Goal: Book appointment/travel/reservation

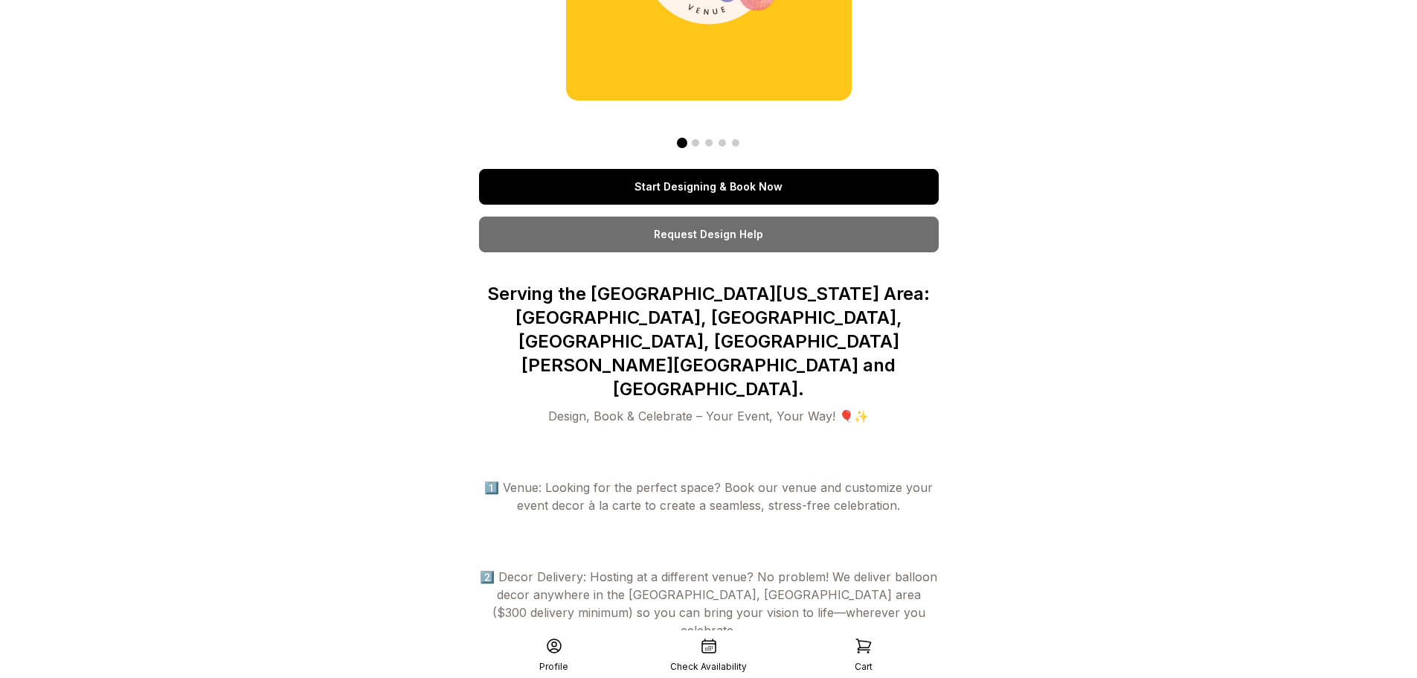
scroll to position [223, 0]
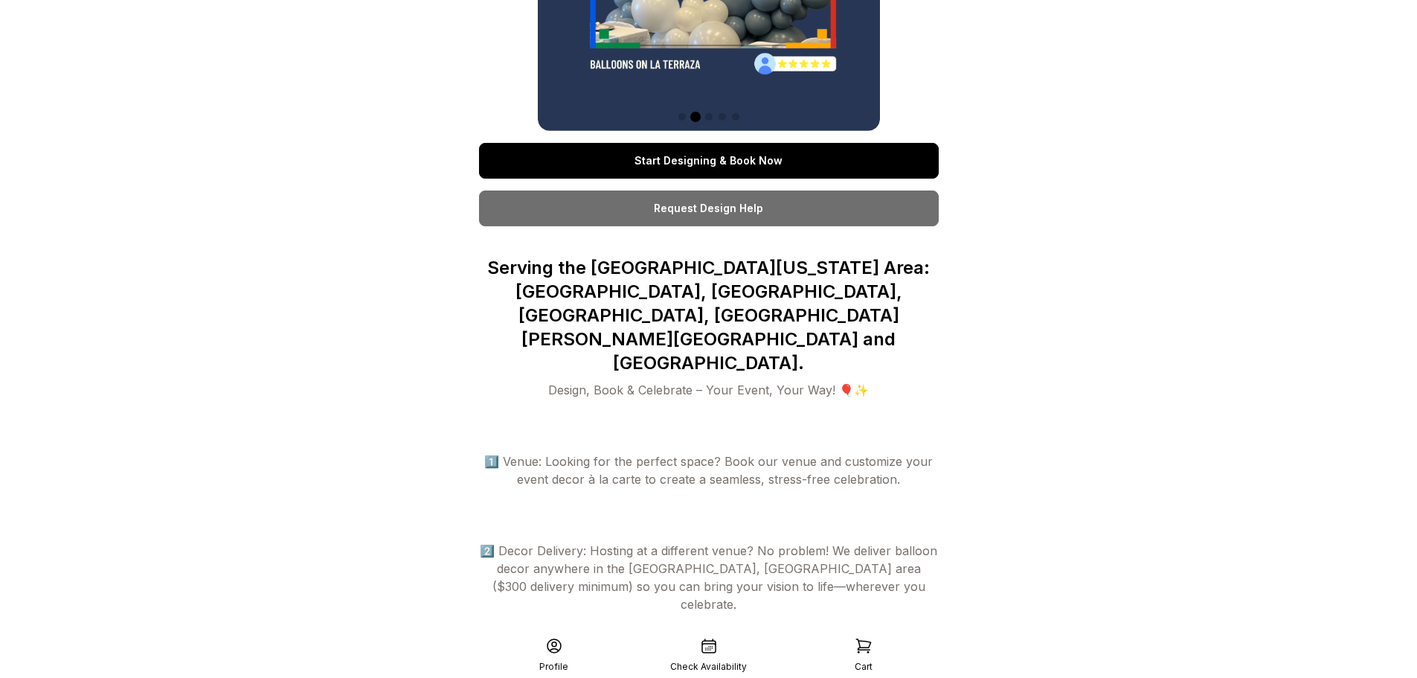
click at [773, 160] on link "Start Designing & Book Now" at bounding box center [709, 161] width 460 height 36
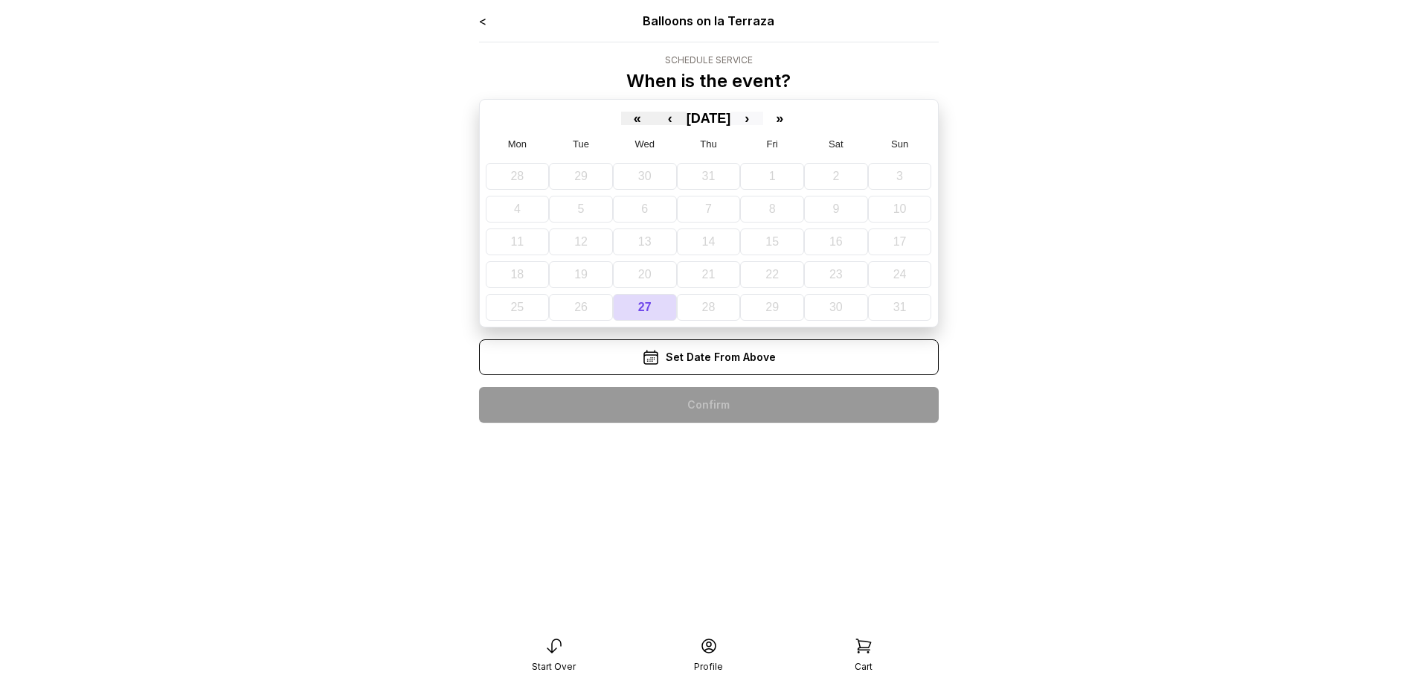
click at [763, 120] on button "›" at bounding box center [747, 118] width 33 height 13
click at [526, 205] on abbr "8" at bounding box center [527, 208] width 7 height 13
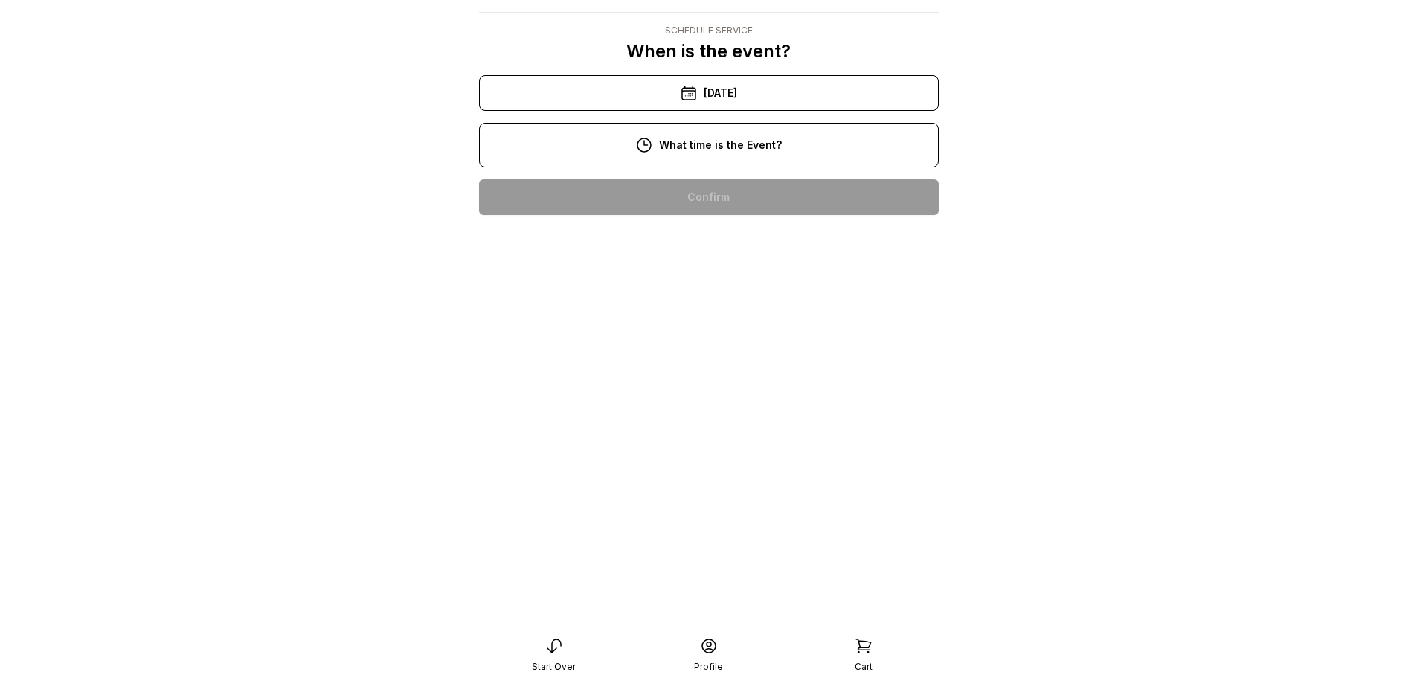
scroll to position [74, 0]
click at [737, 560] on div "6:00 pm" at bounding box center [709, 578] width 436 height 36
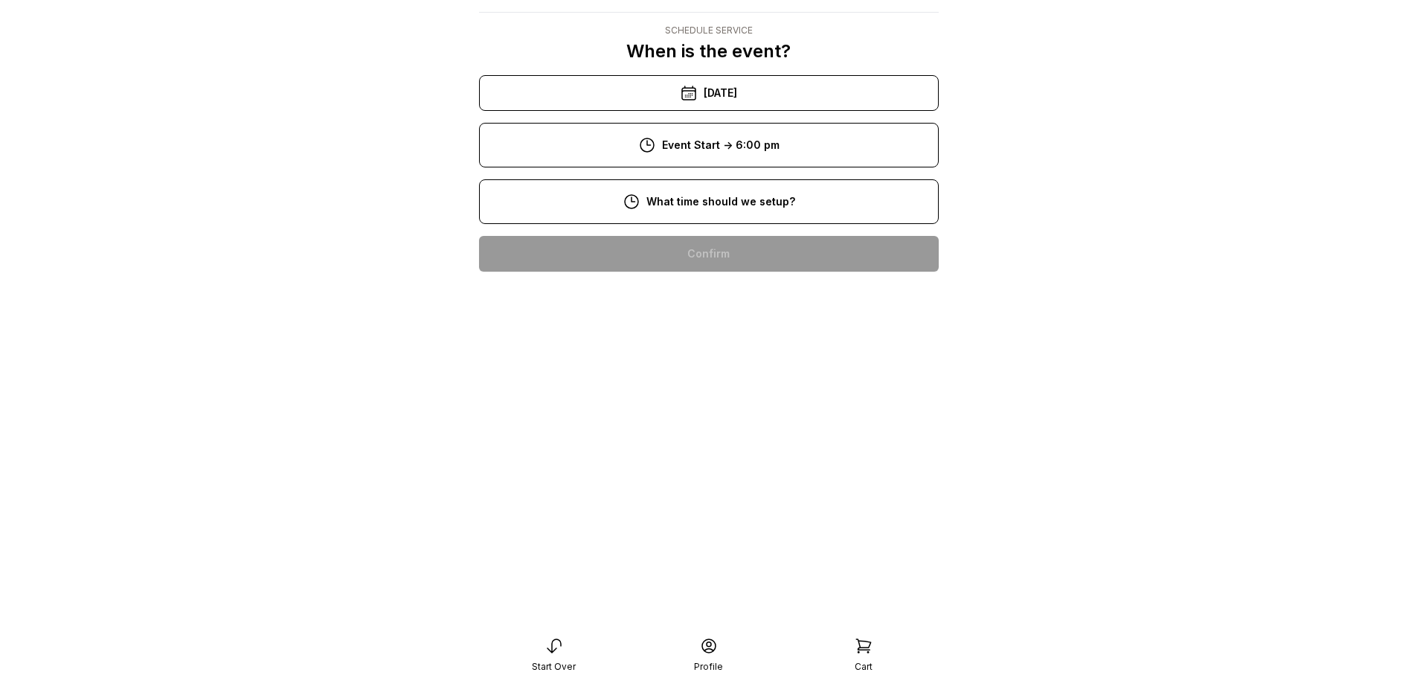
scroll to position [30, 0]
click at [737, 522] on div "2:00 pm" at bounding box center [709, 540] width 436 height 36
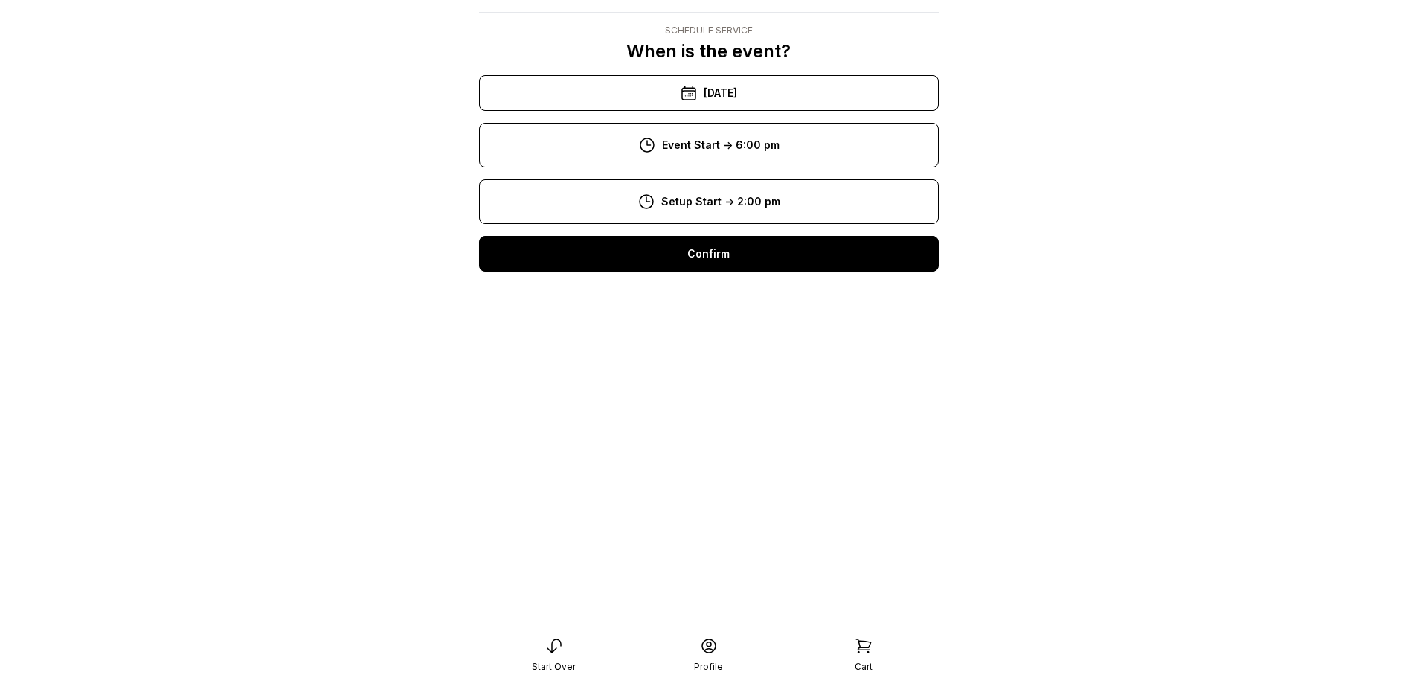
click at [723, 275] on div "< Balloons on la Terraza Schedule Service When is the event? « ‹ September 2025…" at bounding box center [709, 132] width 460 height 301
click at [736, 256] on div "Confirm" at bounding box center [709, 254] width 460 height 36
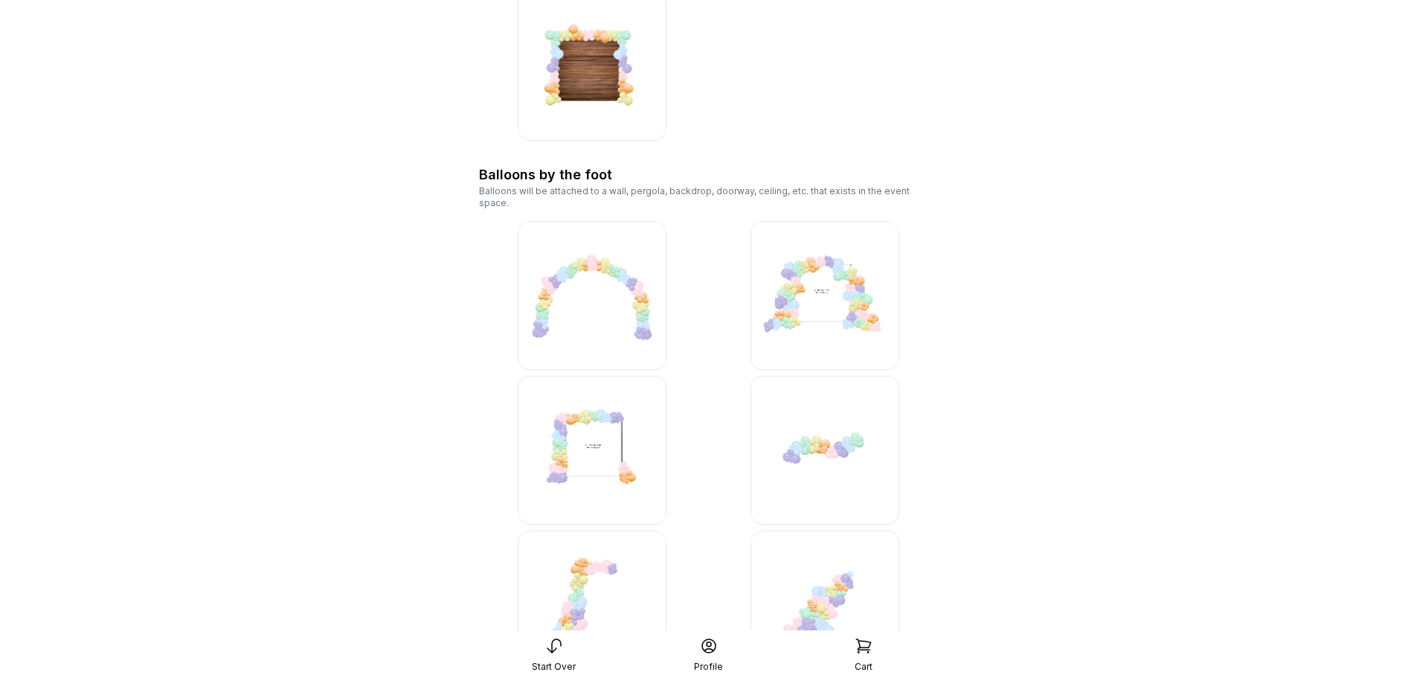
scroll to position [1116, 0]
